Goal: Find specific page/section: Find specific page/section

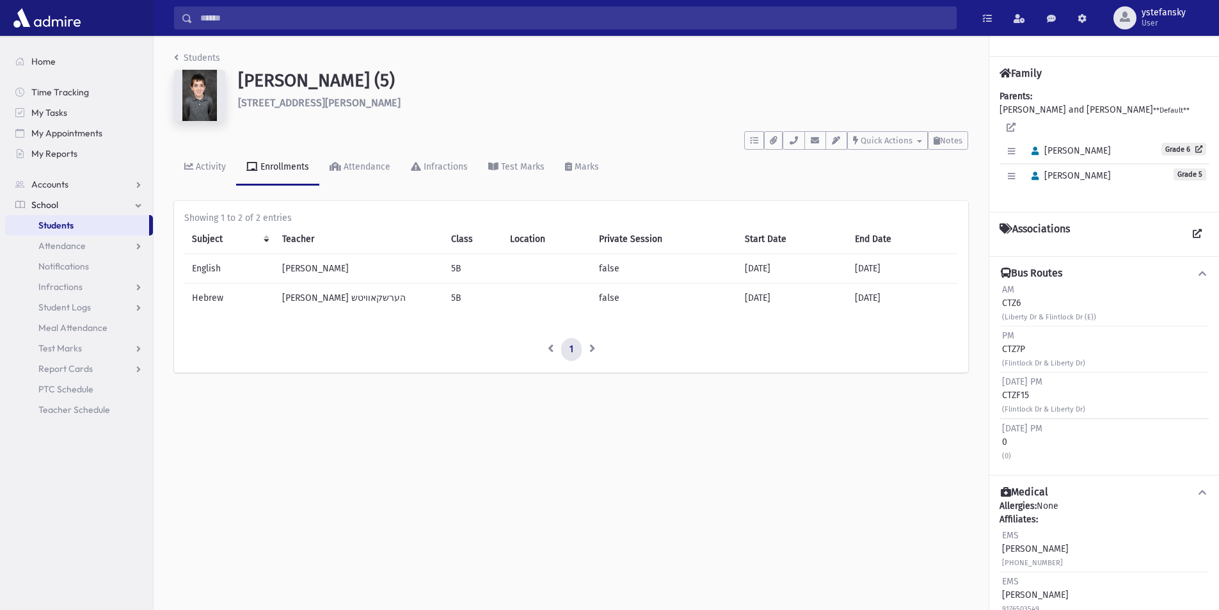
click at [330, 79] on h1 "[PERSON_NAME] (5)" at bounding box center [603, 81] width 730 height 22
click at [336, 101] on h6 "[STREET_ADDRESS][PERSON_NAME]" at bounding box center [603, 103] width 730 height 12
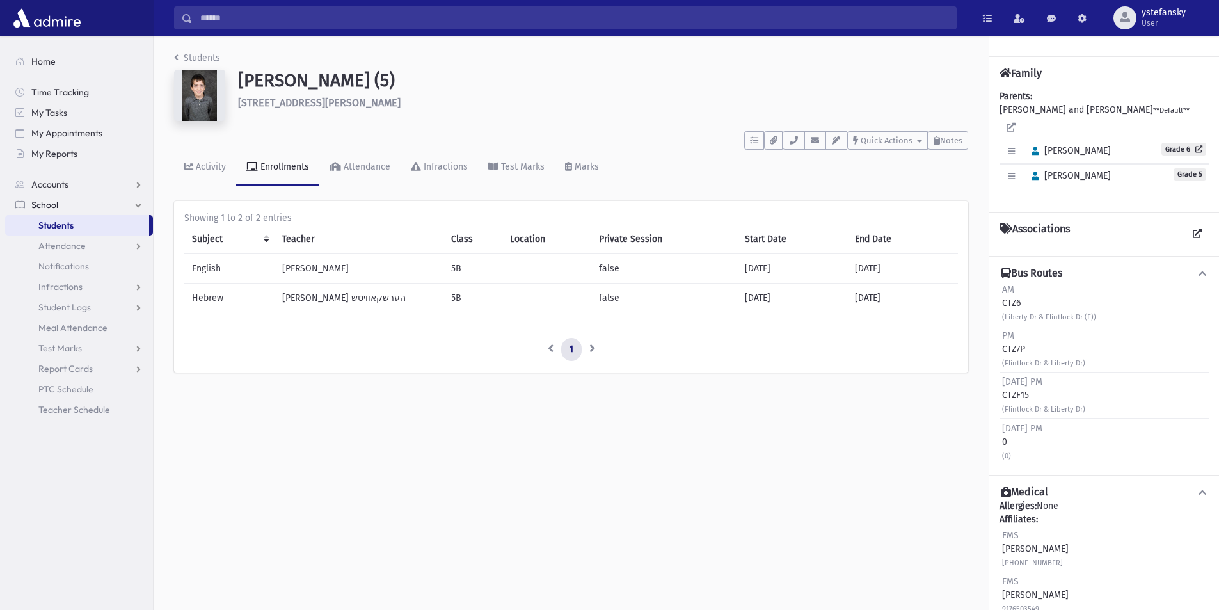
click at [330, 85] on h1 "[PERSON_NAME] (5)" at bounding box center [603, 81] width 730 height 22
click at [334, 108] on h6 "[STREET_ADDRESS][PERSON_NAME]" at bounding box center [603, 103] width 730 height 12
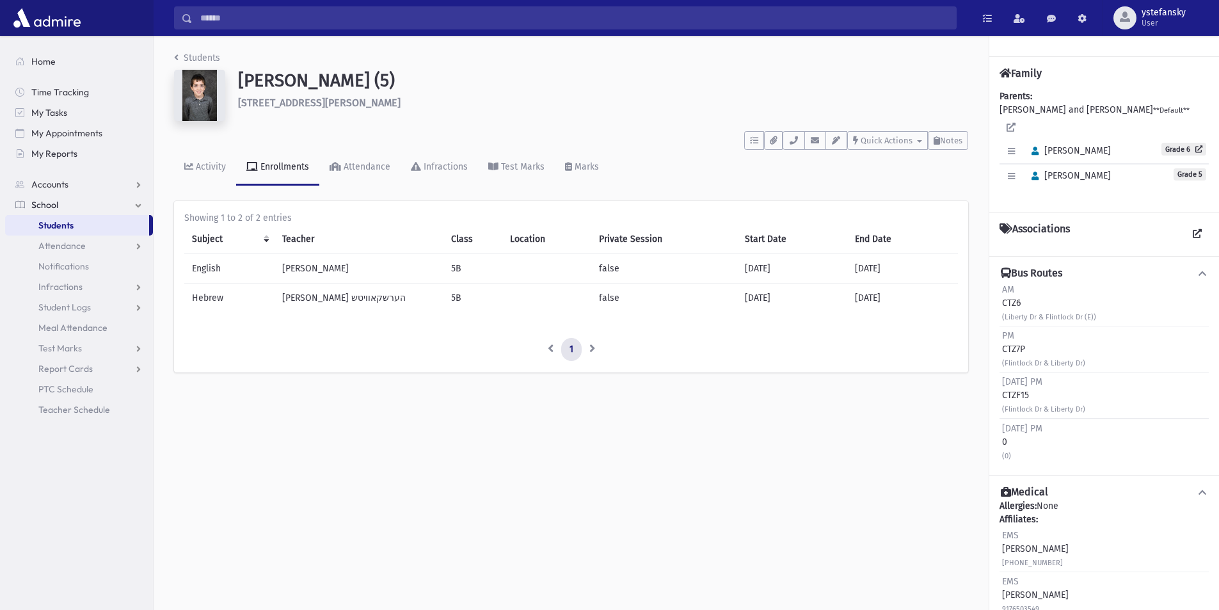
click at [334, 108] on h6 "[STREET_ADDRESS][PERSON_NAME]" at bounding box center [603, 103] width 730 height 12
click at [332, 83] on h1 "[PERSON_NAME] (5)" at bounding box center [603, 81] width 730 height 22
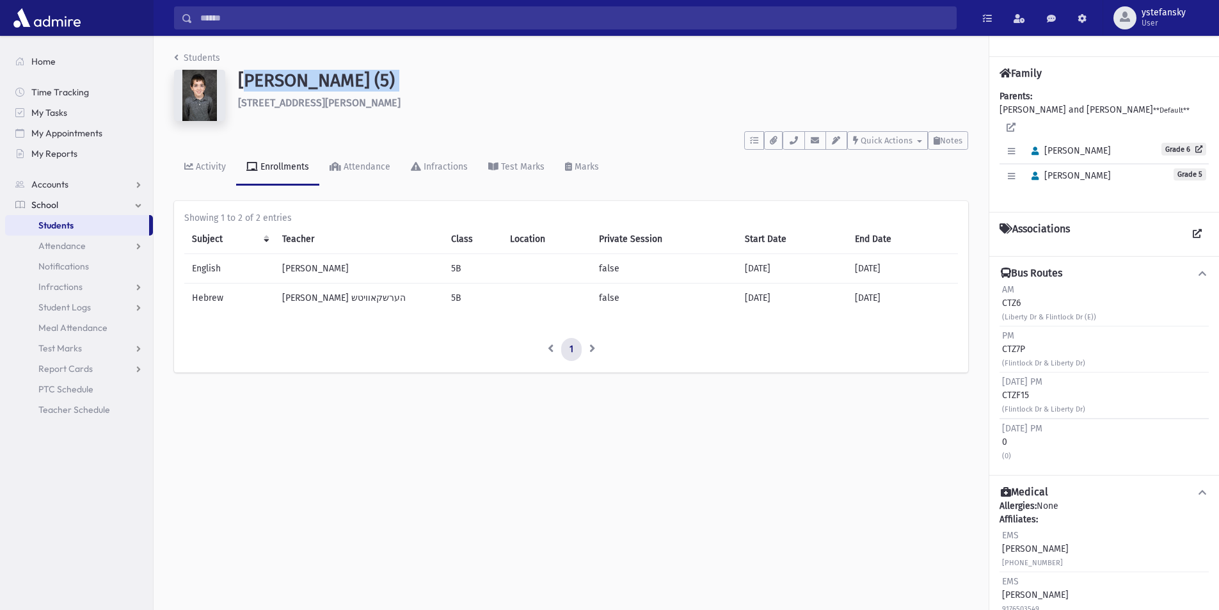
click at [332, 83] on h1 "[PERSON_NAME] (5)" at bounding box center [603, 81] width 730 height 22
click at [340, 104] on h6 "[STREET_ADDRESS][PERSON_NAME]" at bounding box center [603, 103] width 730 height 12
click at [338, 81] on h1 "[PERSON_NAME] (5)" at bounding box center [603, 81] width 730 height 22
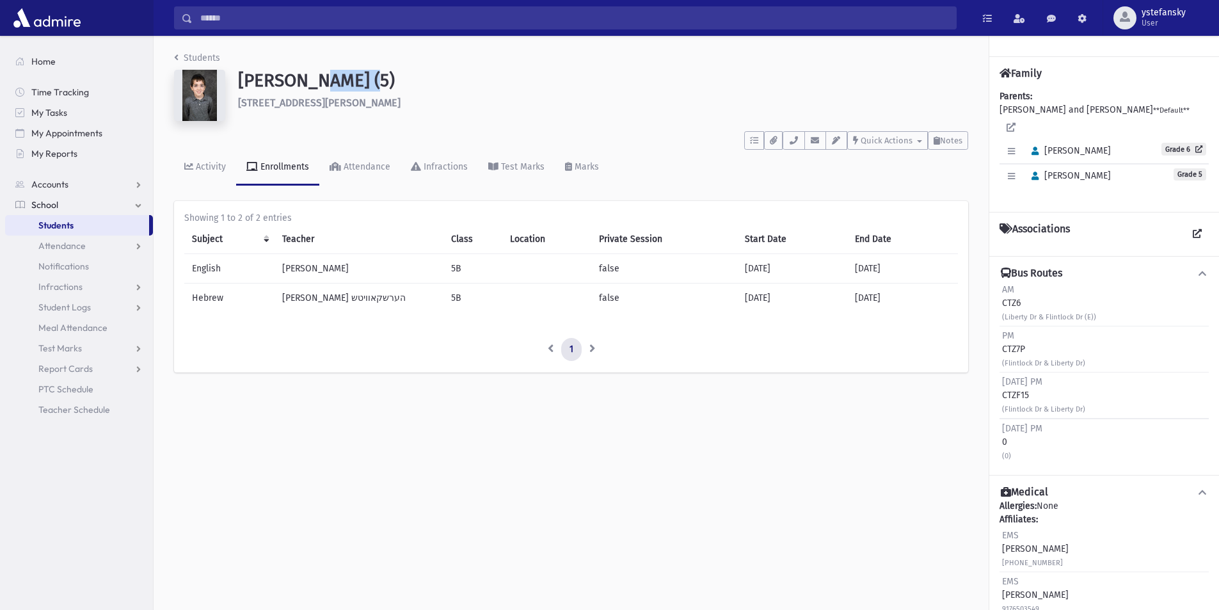
click at [338, 81] on h1 "[PERSON_NAME] (5)" at bounding box center [603, 81] width 730 height 22
click at [335, 102] on h6 "[STREET_ADDRESS][PERSON_NAME]" at bounding box center [603, 103] width 730 height 12
click at [335, 79] on h1 "[PERSON_NAME] (5)" at bounding box center [603, 81] width 730 height 22
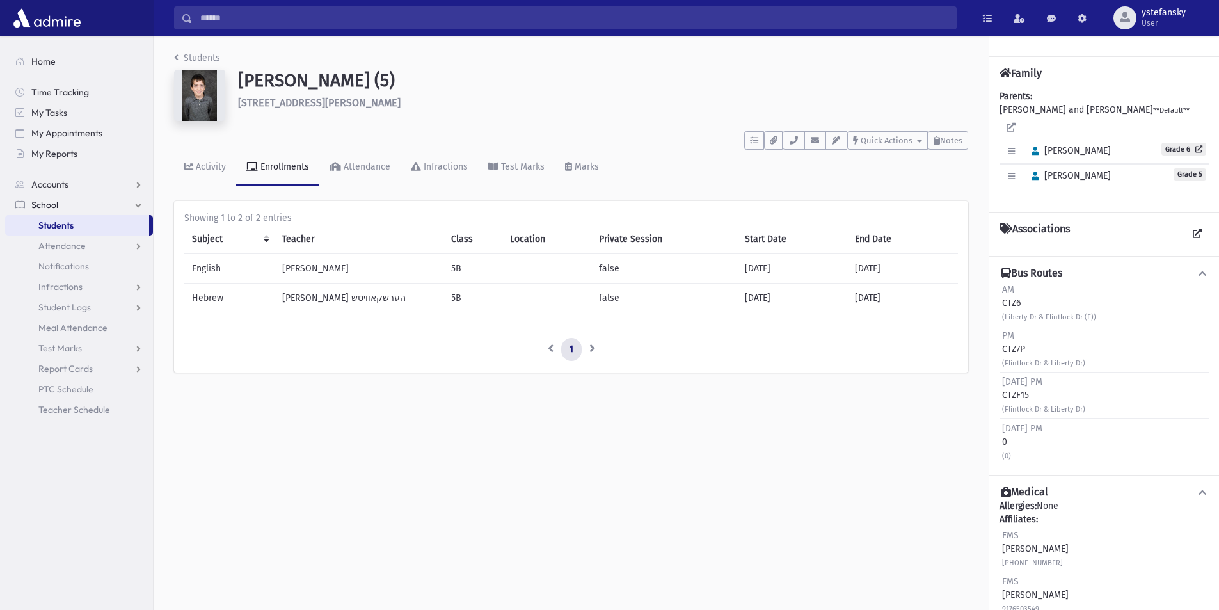
click at [336, 100] on h6 "[STREET_ADDRESS][PERSON_NAME]" at bounding box center [603, 103] width 730 height 12
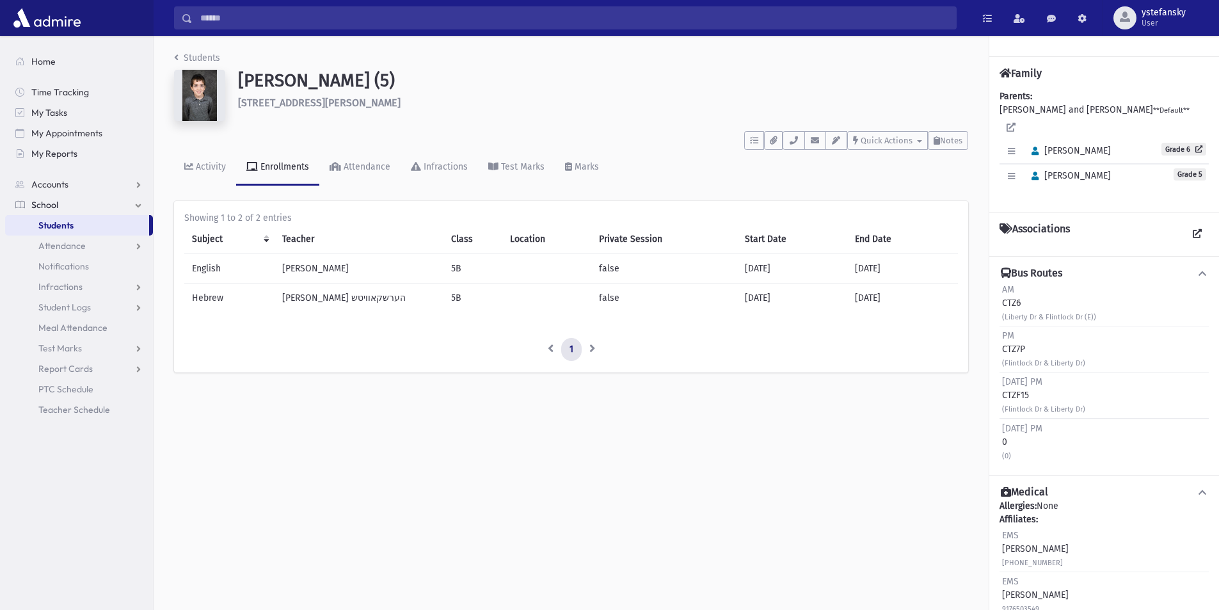
click at [335, 83] on h1 "[PERSON_NAME] (5)" at bounding box center [603, 81] width 730 height 22
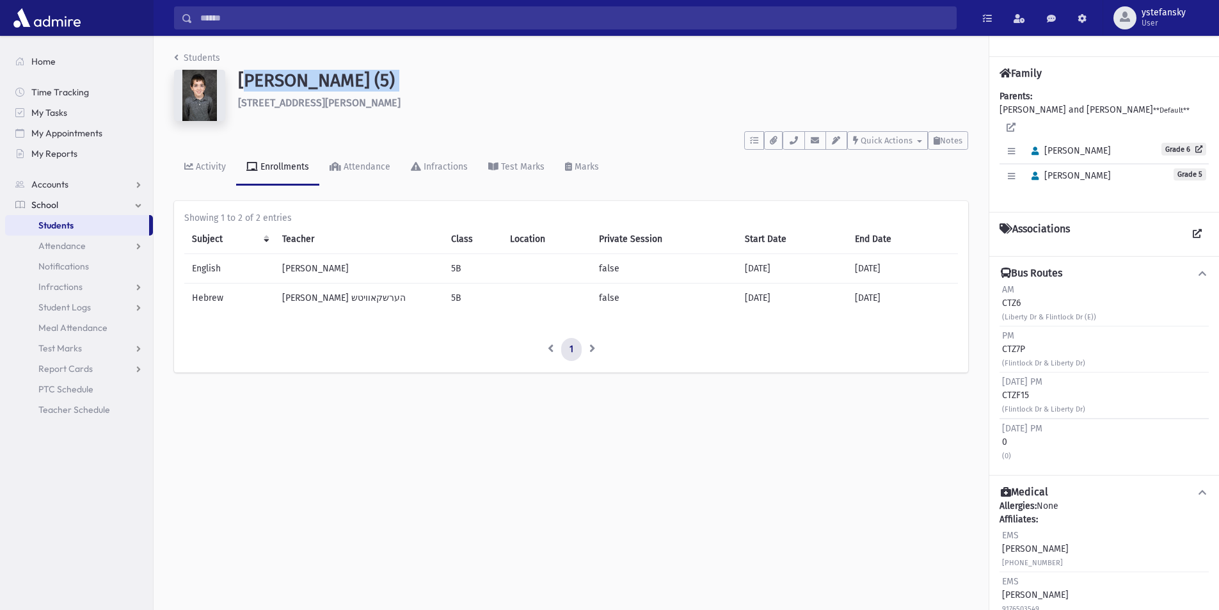
click at [335, 83] on h1 "[PERSON_NAME] (5)" at bounding box center [603, 81] width 730 height 22
click at [338, 108] on h6 "[STREET_ADDRESS][PERSON_NAME]" at bounding box center [603, 103] width 730 height 12
click at [337, 86] on h1 "[PERSON_NAME] (5)" at bounding box center [603, 81] width 730 height 22
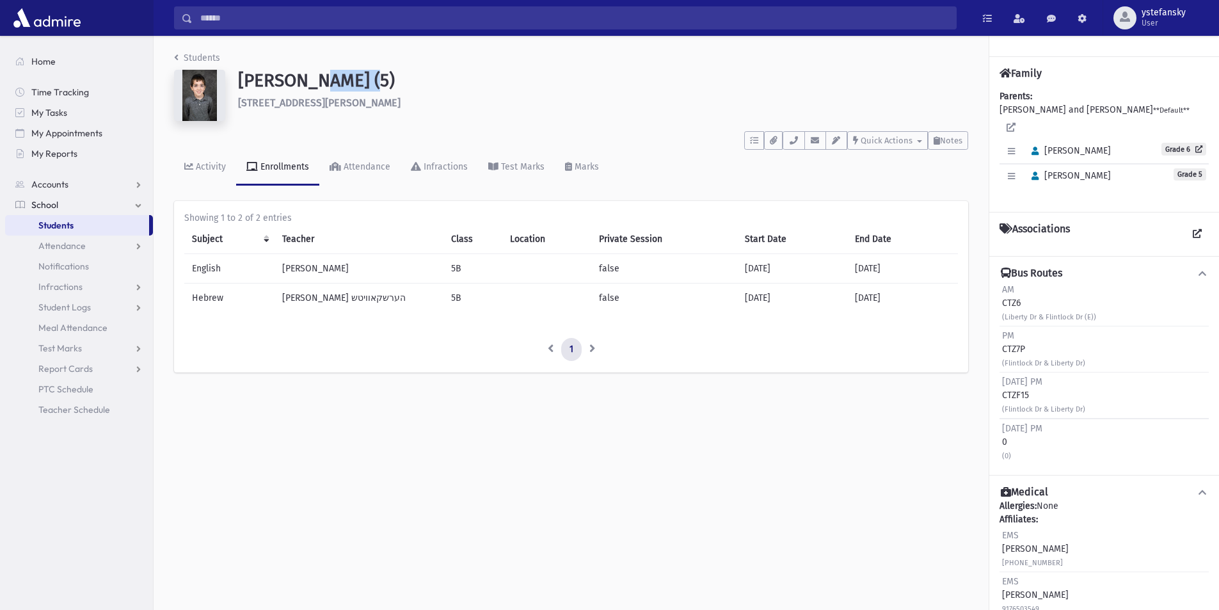
click at [337, 86] on h1 "[PERSON_NAME] (5)" at bounding box center [603, 81] width 730 height 22
click at [339, 100] on h6 "[STREET_ADDRESS][PERSON_NAME]" at bounding box center [603, 103] width 730 height 12
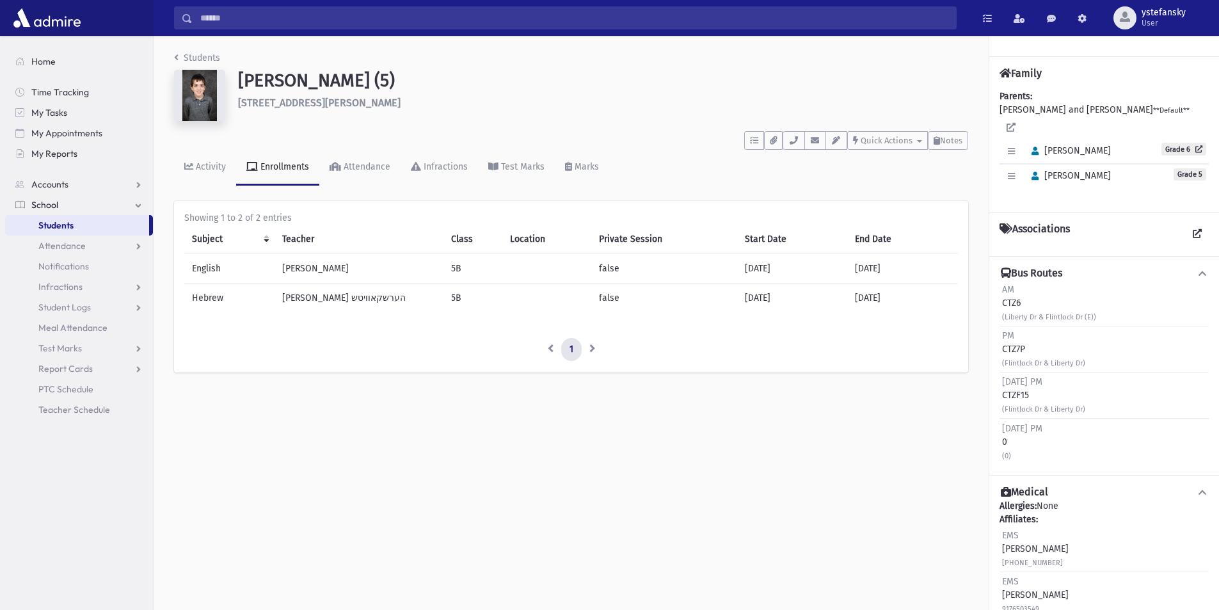
click at [336, 85] on h1 "[PERSON_NAME] (5)" at bounding box center [603, 81] width 730 height 22
click at [685, 378] on div "Students [PERSON_NAME] (5) [STREET_ADDRESS][PERSON_NAME] **** To Do's No open t…" at bounding box center [571, 218] width 835 height 365
